Goal: Information Seeking & Learning: Learn about a topic

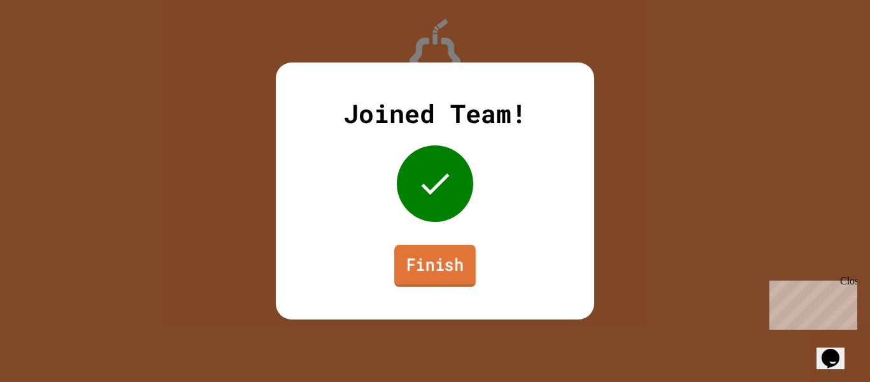
click at [454, 261] on link "Finish" at bounding box center [435, 266] width 82 height 42
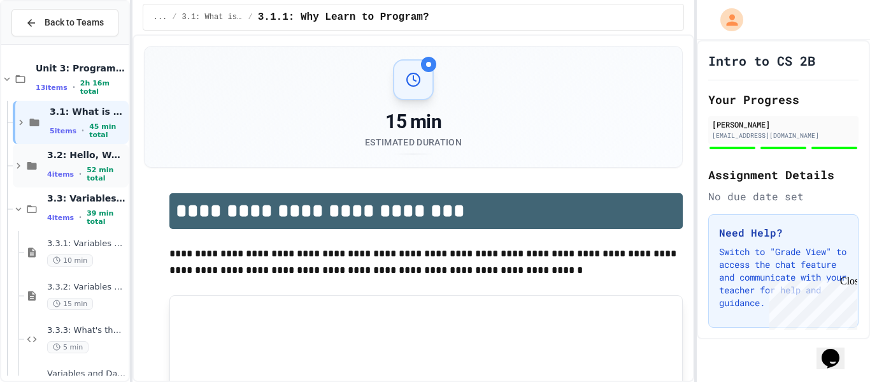
click at [104, 171] on span "52 min total" at bounding box center [106, 174] width 39 height 17
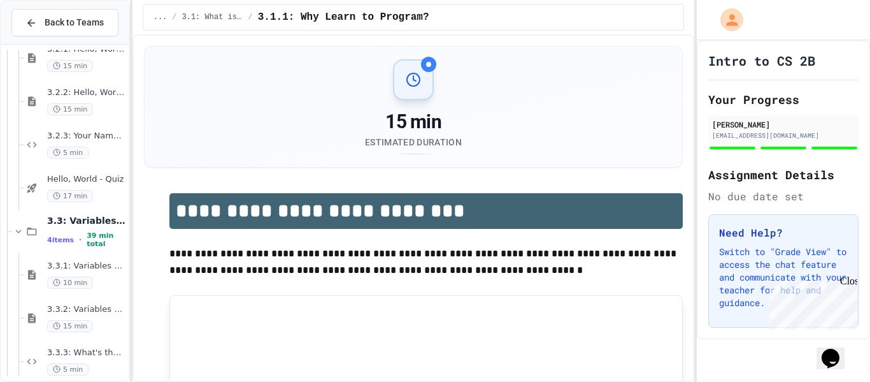
scroll to position [210, 0]
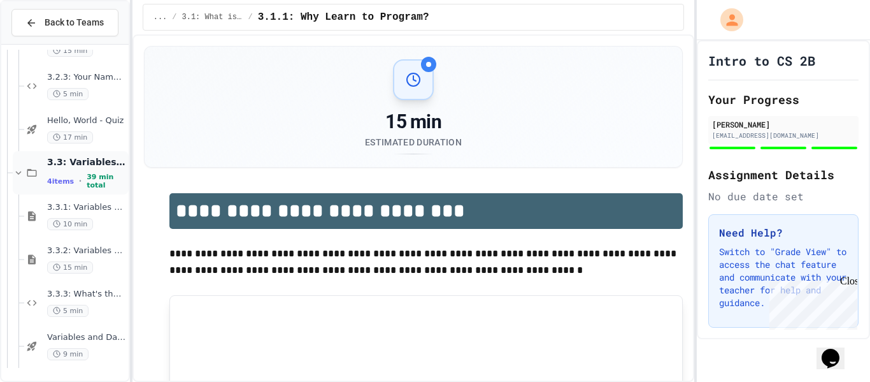
click at [97, 181] on span "39 min total" at bounding box center [106, 181] width 39 height 17
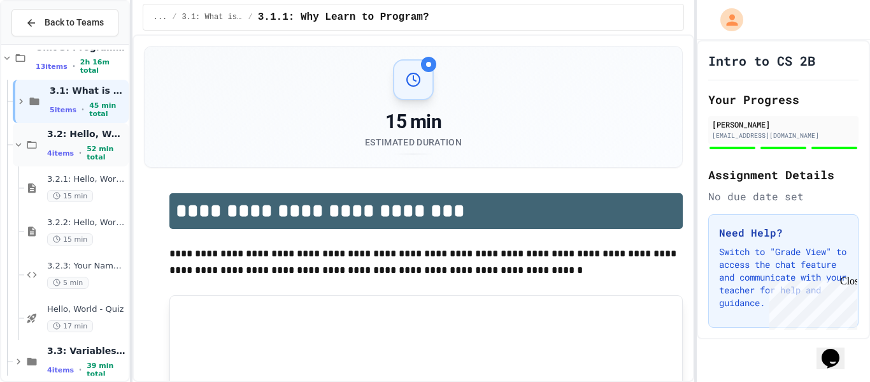
click at [103, 140] on span "3.2: Hello, World!" at bounding box center [86, 133] width 79 height 11
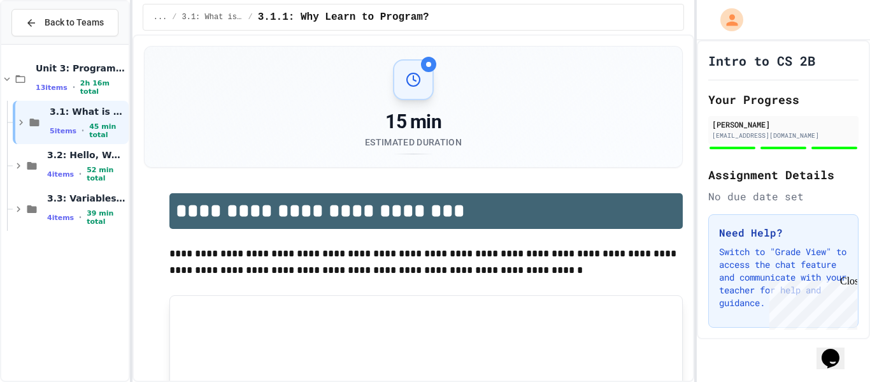
scroll to position [0, 0]
click at [101, 212] on div "3.3: Variables and Data Types 4 items • 39 min total" at bounding box center [86, 209] width 79 height 34
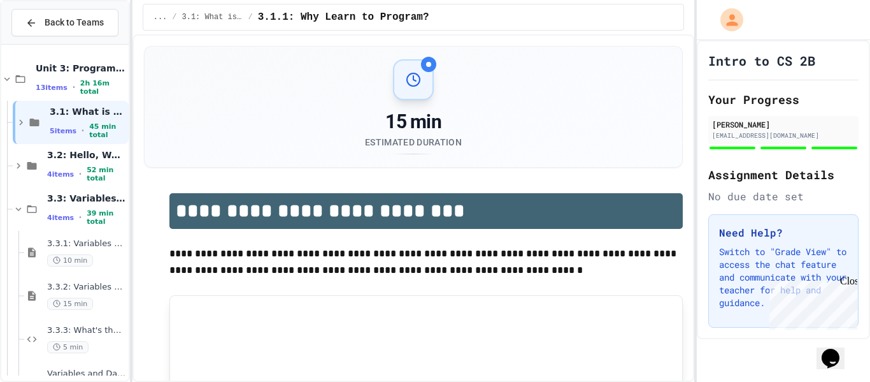
scroll to position [36, 0]
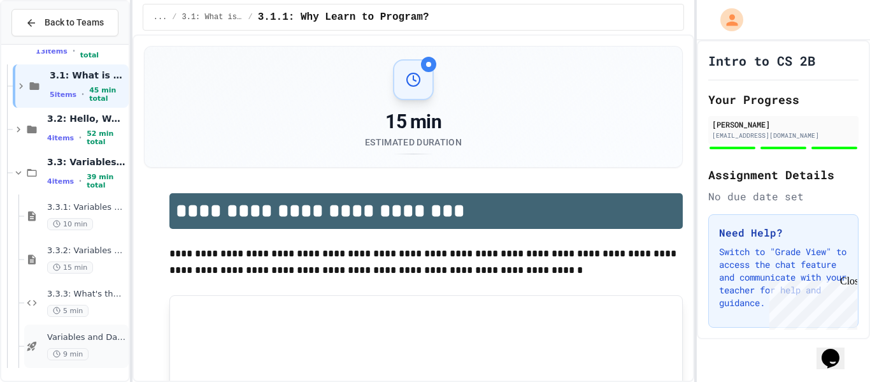
click at [101, 343] on div "Variables and Data types - quiz 9 min" at bounding box center [86, 346] width 79 height 28
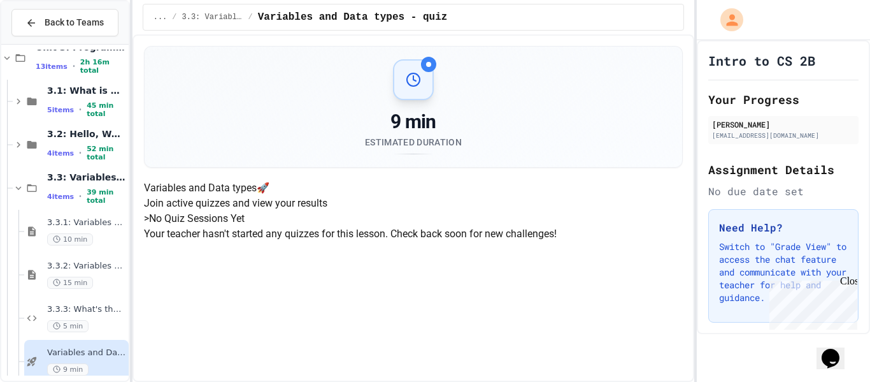
scroll to position [192, 0]
click at [73, 302] on div "3.3.3: What's the Type? 5 min" at bounding box center [76, 317] width 104 height 43
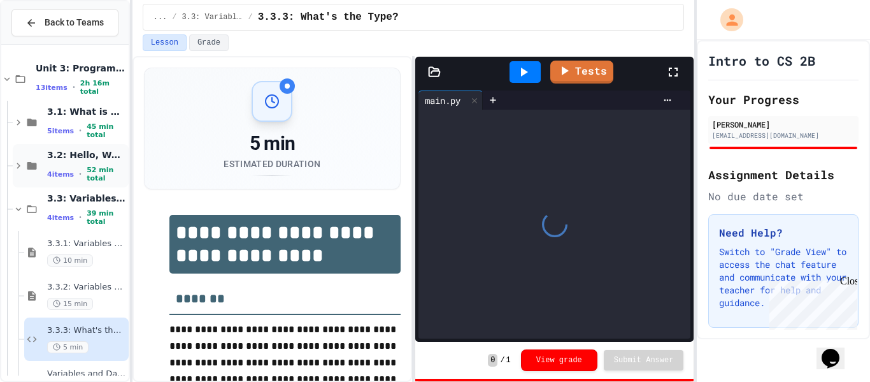
click at [90, 177] on span "52 min total" at bounding box center [106, 174] width 39 height 17
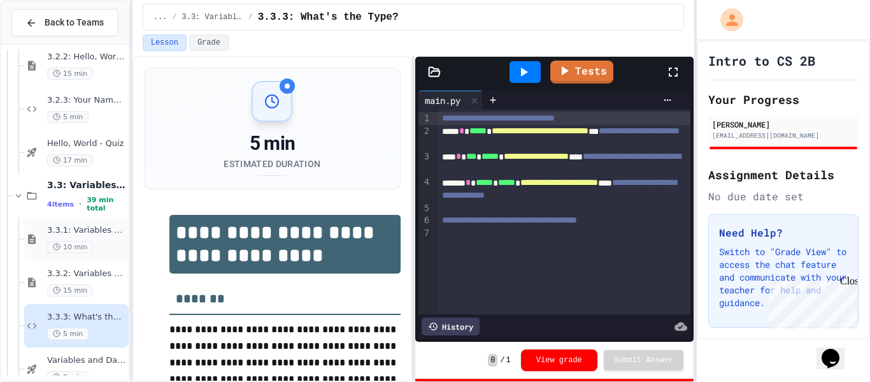
scroll to position [199, 0]
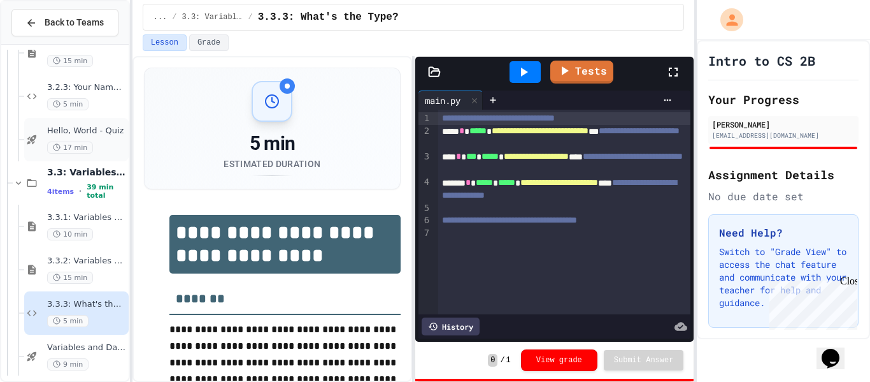
click at [97, 129] on span "Hello, World - Quiz" at bounding box center [86, 131] width 79 height 11
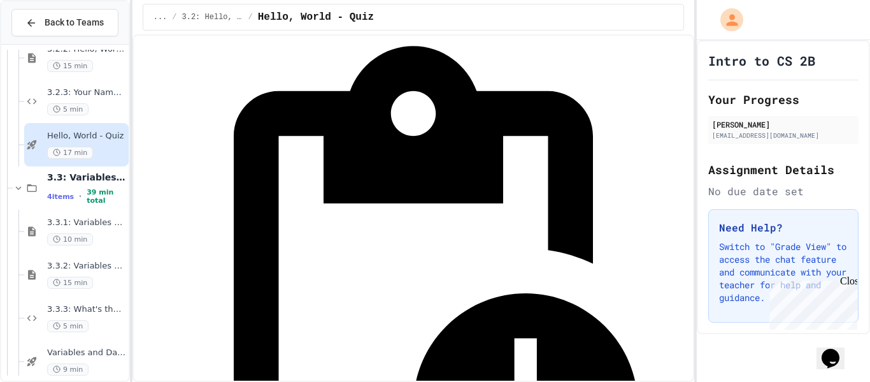
scroll to position [192, 0]
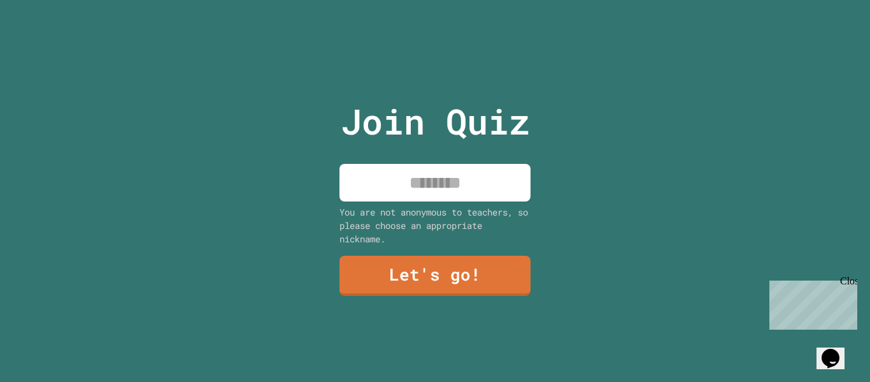
click at [475, 189] on input at bounding box center [435, 183] width 191 height 38
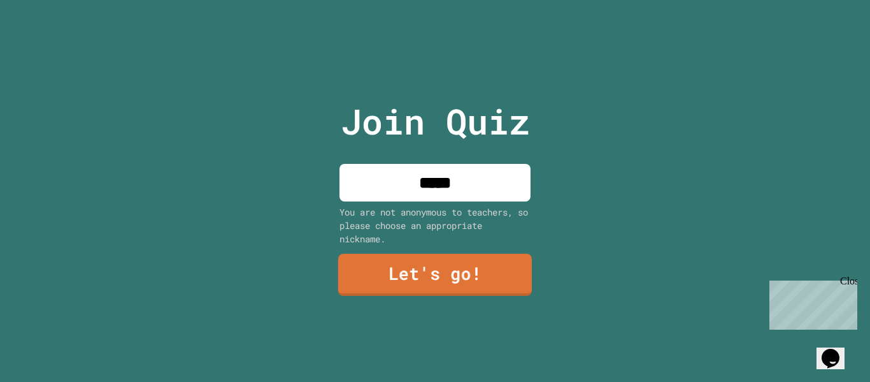
type input "*****"
click at [463, 289] on link "Let's go!" at bounding box center [435, 275] width 194 height 42
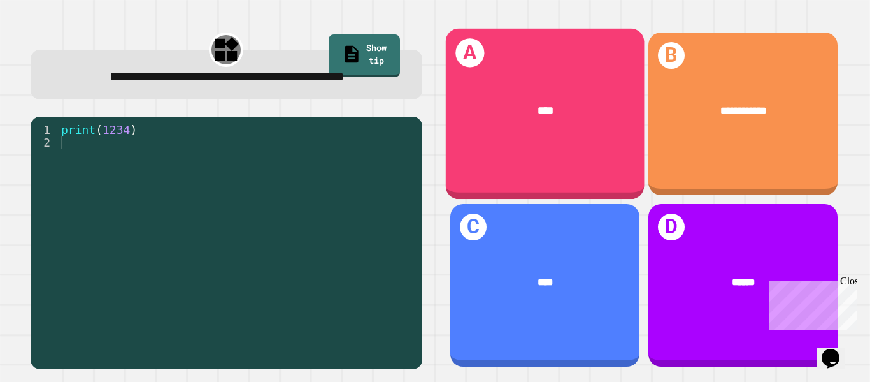
click at [573, 186] on div "A ****" at bounding box center [544, 114] width 199 height 171
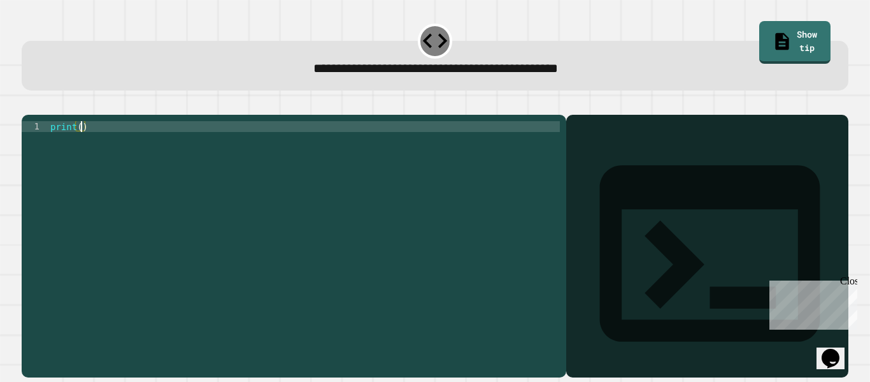
click at [81, 146] on div "print ( )" at bounding box center [304, 240] width 512 height 238
type textarea "**********"
click at [40, 115] on icon "button" at bounding box center [36, 112] width 7 height 9
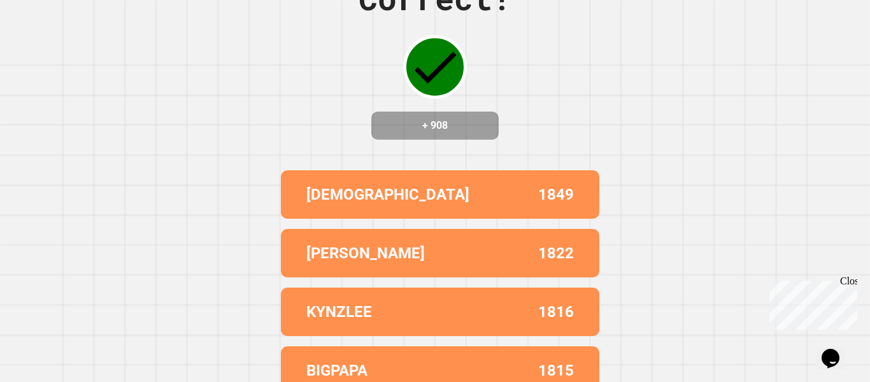
scroll to position [0, 0]
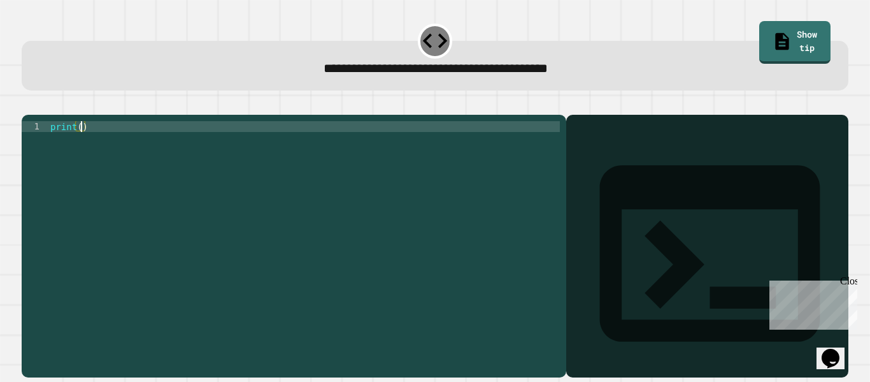
click at [80, 145] on div "print ( )" at bounding box center [304, 240] width 512 height 238
type textarea "**********"
click at [28, 104] on icon "button" at bounding box center [28, 104] width 0 height 0
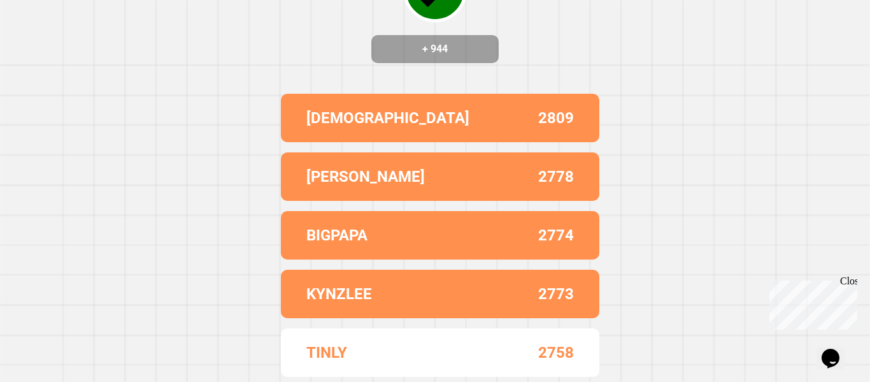
scroll to position [0, 0]
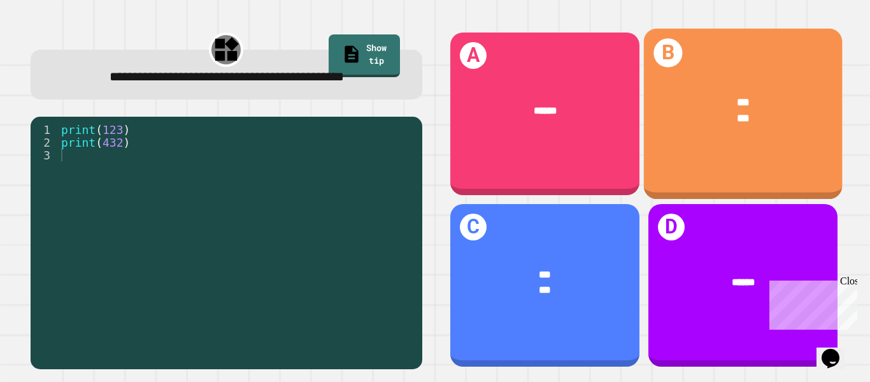
click at [758, 103] on div "***" at bounding box center [743, 102] width 155 height 17
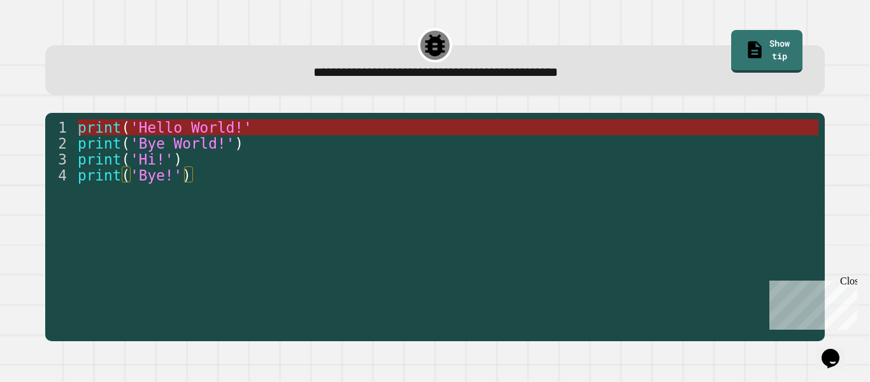
click at [219, 131] on span "'Hello World!'" at bounding box center [191, 127] width 122 height 17
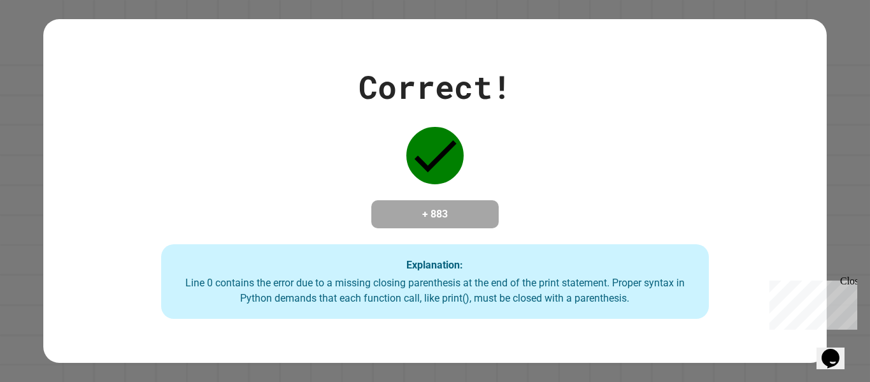
click at [850, 276] on div "Close" at bounding box center [848, 283] width 16 height 16
click at [869, 219] on div "Correct! + 883 Explanation: Line 0 contains the error due to a missing closing …" at bounding box center [435, 191] width 870 height 382
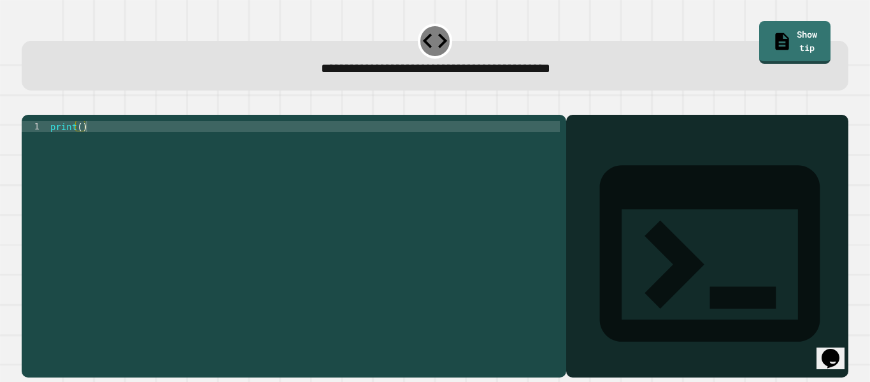
click at [80, 148] on div "print ( )" at bounding box center [304, 240] width 512 height 238
type textarea "**********"
click at [55, 113] on div at bounding box center [435, 106] width 827 height 15
click at [28, 104] on icon "button" at bounding box center [28, 104] width 0 height 0
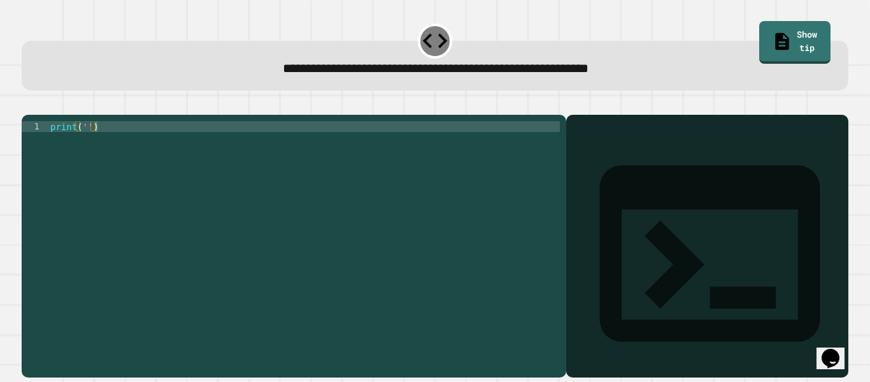
click at [86, 141] on div "print ( '' )" at bounding box center [304, 240] width 512 height 238
click at [39, 112] on icon "button" at bounding box center [36, 112] width 7 height 9
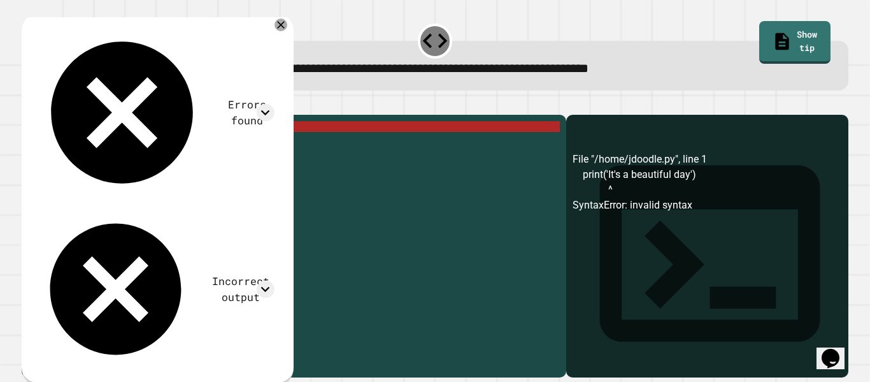
click at [100, 143] on div "print ( 'It' s a beautiful day ')" at bounding box center [304, 240] width 512 height 238
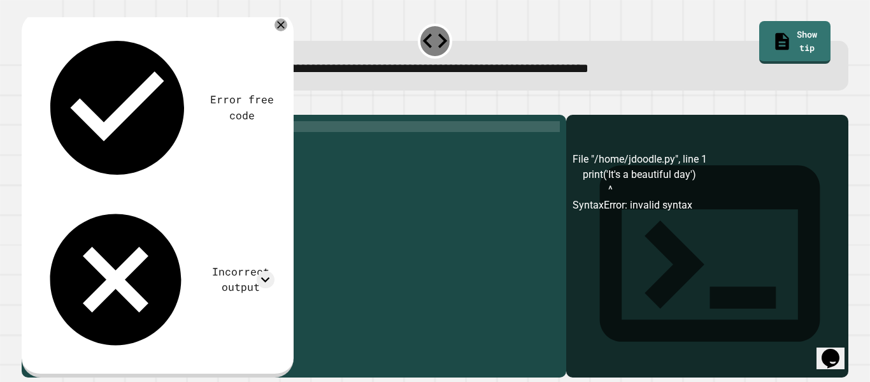
scroll to position [0, 7]
click at [28, 104] on icon "button" at bounding box center [28, 104] width 0 height 0
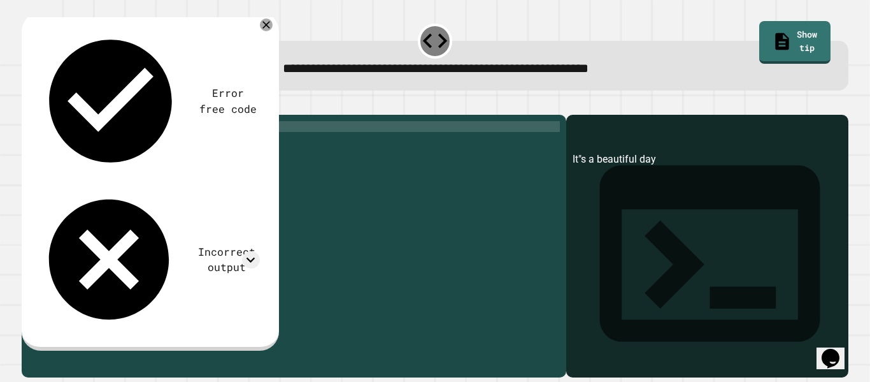
click at [28, 104] on icon "button" at bounding box center [28, 104] width 0 height 0
click at [99, 145] on div "print ( 'It"s a beautiful day' )" at bounding box center [304, 240] width 512 height 238
click at [28, 104] on button "button" at bounding box center [28, 104] width 0 height 0
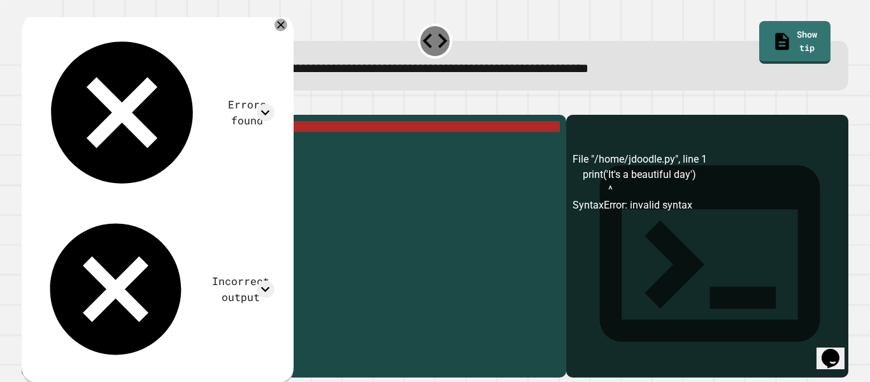
click at [87, 143] on div "print ( 'It' s a beautiful day ')" at bounding box center [304, 240] width 512 height 238
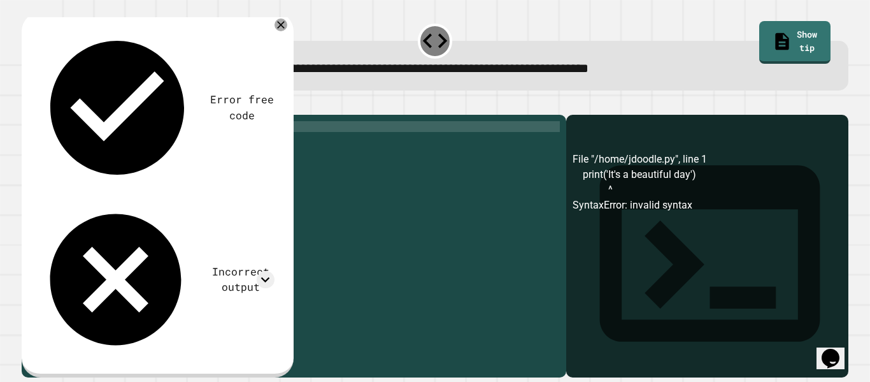
scroll to position [0, 6]
click at [99, 143] on div "print ( 'It' s a beautiful day ')" at bounding box center [304, 240] width 512 height 238
click at [28, 104] on icon "button" at bounding box center [28, 104] width 0 height 0
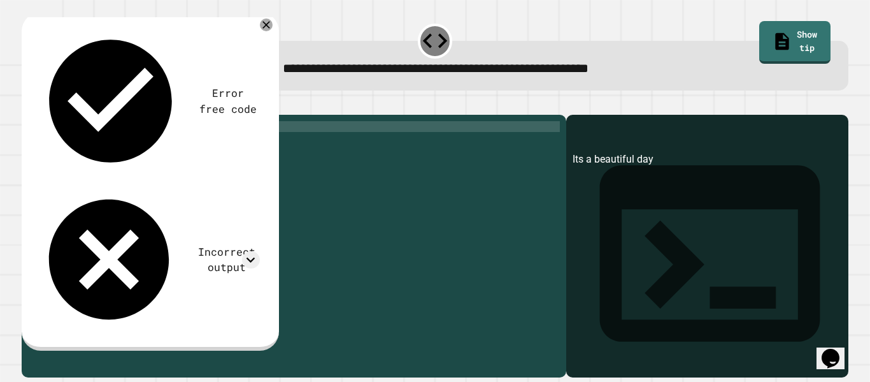
click at [97, 145] on div "print ( 'Its a beautiful day' )" at bounding box center [304, 240] width 512 height 238
click at [28, 104] on button "button" at bounding box center [28, 104] width 0 height 0
click at [38, 110] on icon "button" at bounding box center [36, 112] width 7 height 9
click at [101, 140] on div "print ( 'It"s a beautiful day' )" at bounding box center [304, 240] width 512 height 238
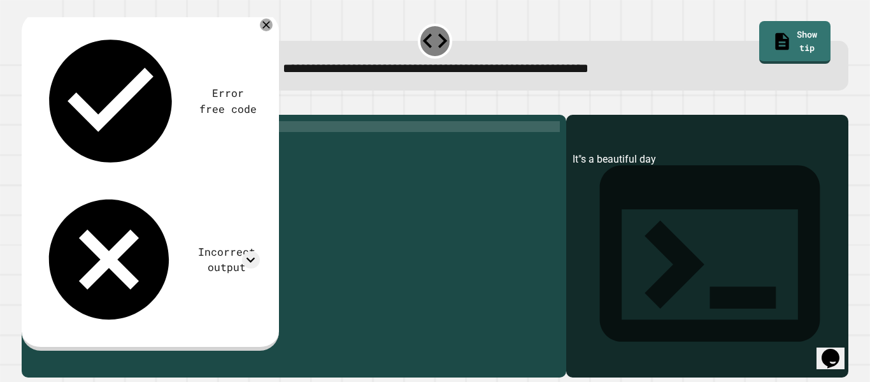
type textarea "**********"
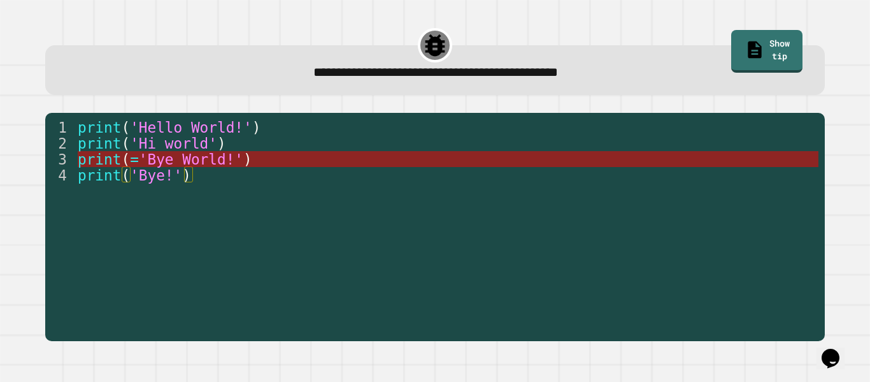
click at [238, 158] on span "'Bye World!'" at bounding box center [191, 159] width 104 height 17
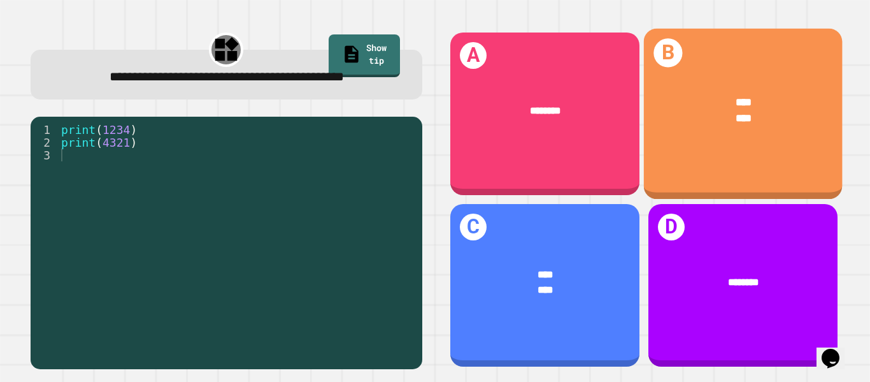
click at [770, 117] on div "****" at bounding box center [743, 118] width 155 height 17
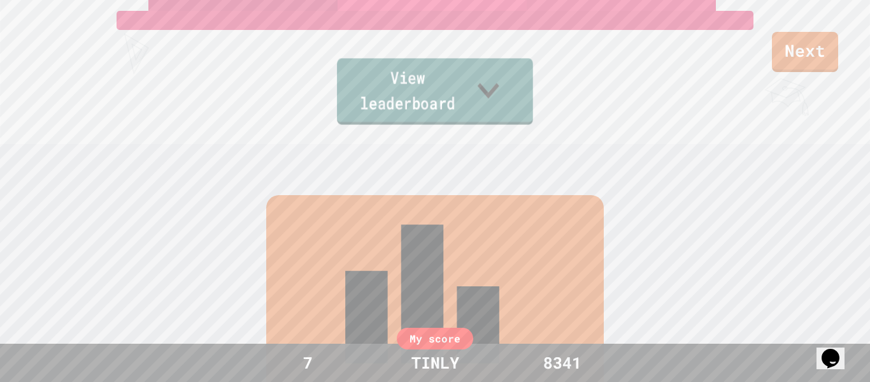
click at [484, 103] on link "View leaderboard" at bounding box center [435, 91] width 196 height 66
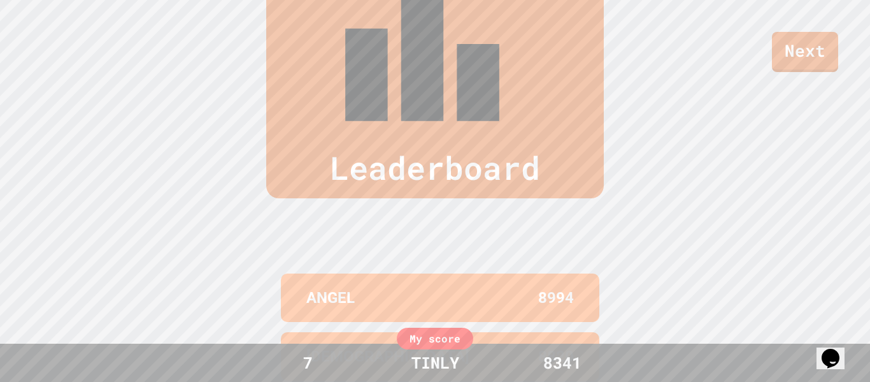
scroll to position [526, 0]
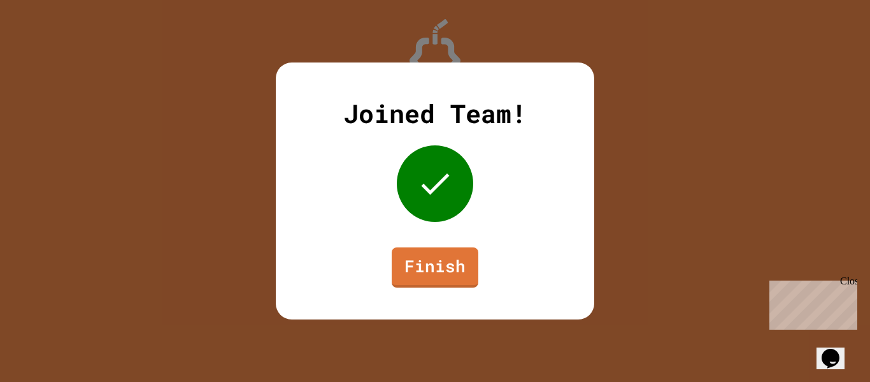
click at [437, 243] on div "Joined Team! Finish" at bounding box center [435, 190] width 319 height 257
click at [431, 258] on link "Finish" at bounding box center [435, 266] width 84 height 42
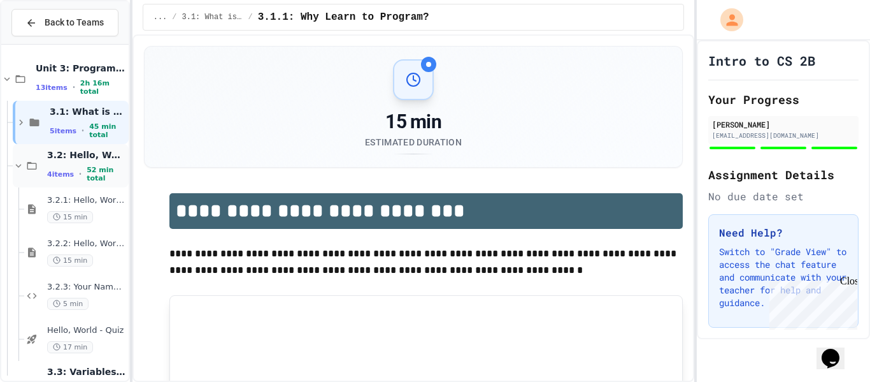
click at [66, 165] on div "3.2: Hello, World! 4 items • 52 min total" at bounding box center [86, 166] width 79 height 34
click at [84, 176] on div "4 items • 52 min total" at bounding box center [86, 174] width 79 height 17
click at [82, 202] on span "3.2.1: Hello, World!" at bounding box center [86, 200] width 79 height 11
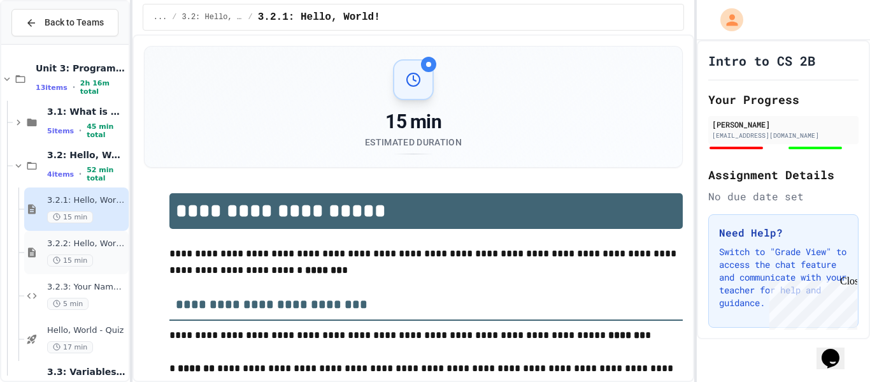
click at [83, 234] on div "3.2.2: Hello, World! - Review 15 min" at bounding box center [76, 252] width 104 height 43
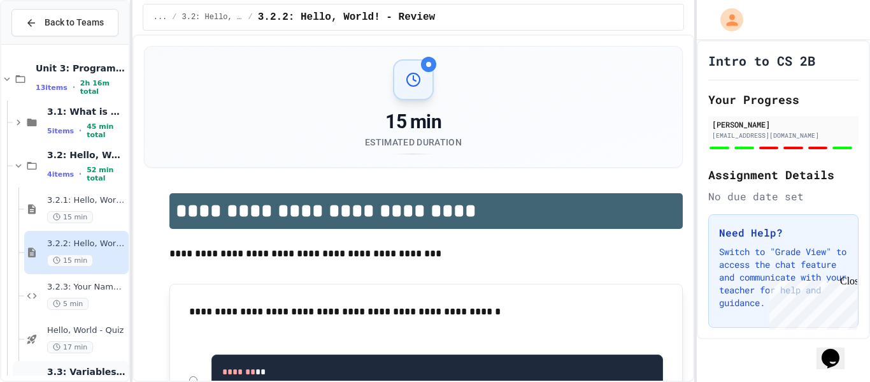
click at [85, 168] on div at bounding box center [64, 310] width 127 height 520
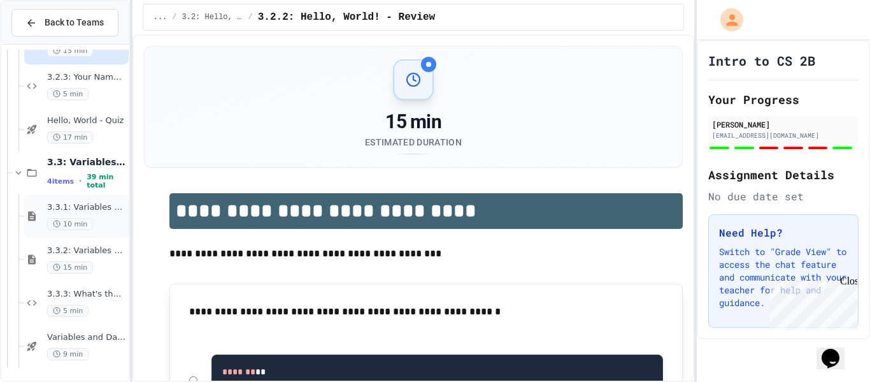
click at [84, 233] on div "3.3.1: Variables and Data Types 10 min" at bounding box center [76, 215] width 104 height 43
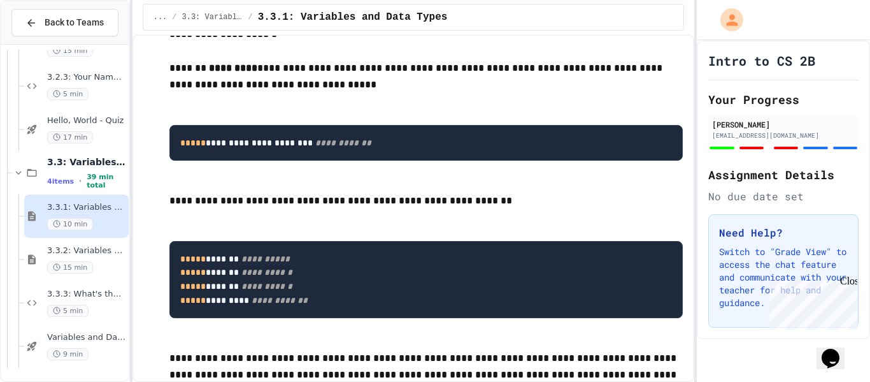
scroll to position [239, 0]
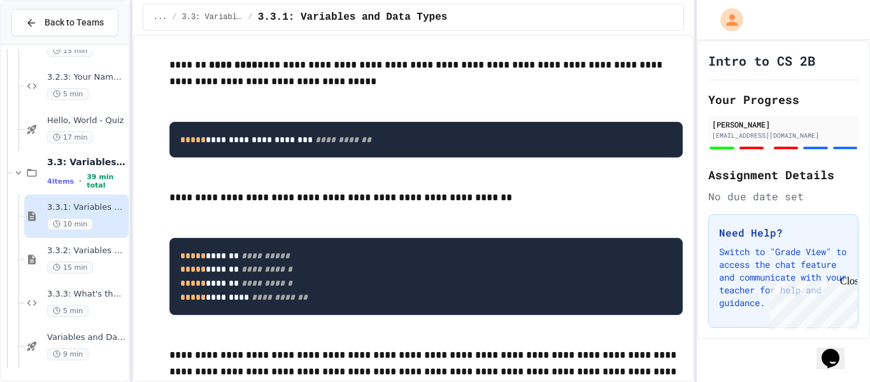
click at [256, 192] on p "**********" at bounding box center [426, 197] width 514 height 17
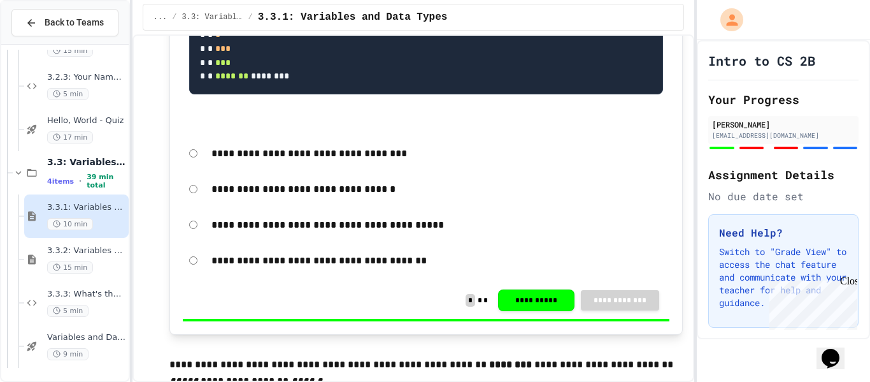
scroll to position [1516, 0]
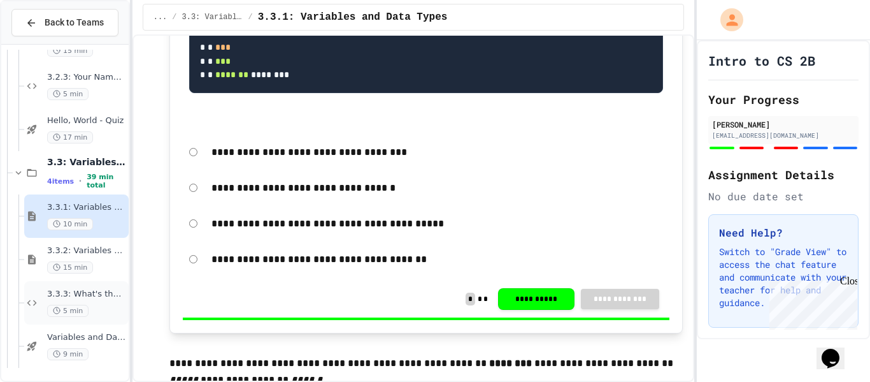
click at [97, 312] on div "5 min" at bounding box center [86, 311] width 79 height 12
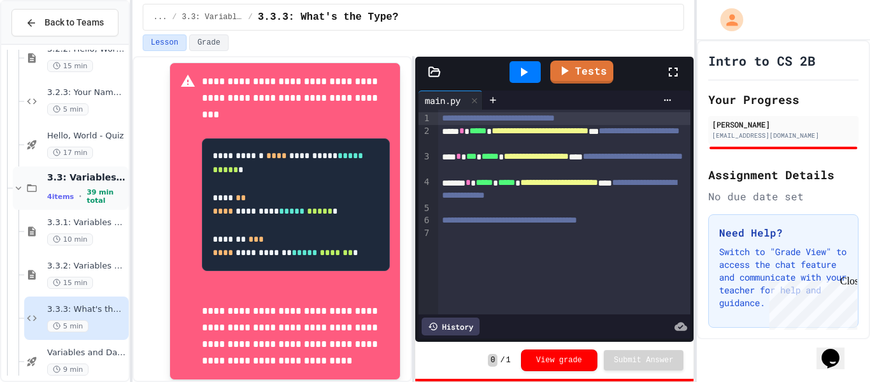
scroll to position [210, 0]
